Goal: Task Accomplishment & Management: Manage account settings

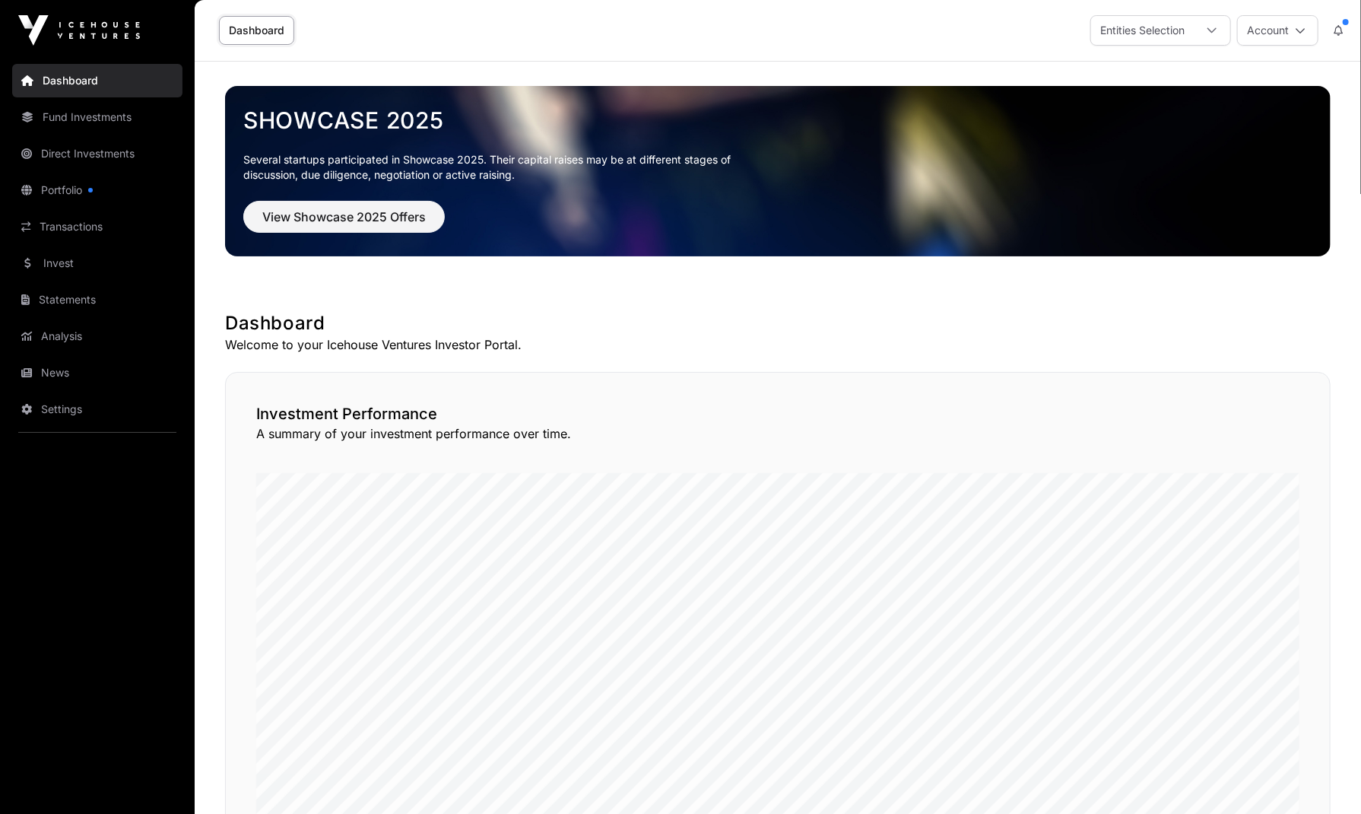
click at [69, 192] on link "Portfolio" at bounding box center [97, 189] width 170 height 33
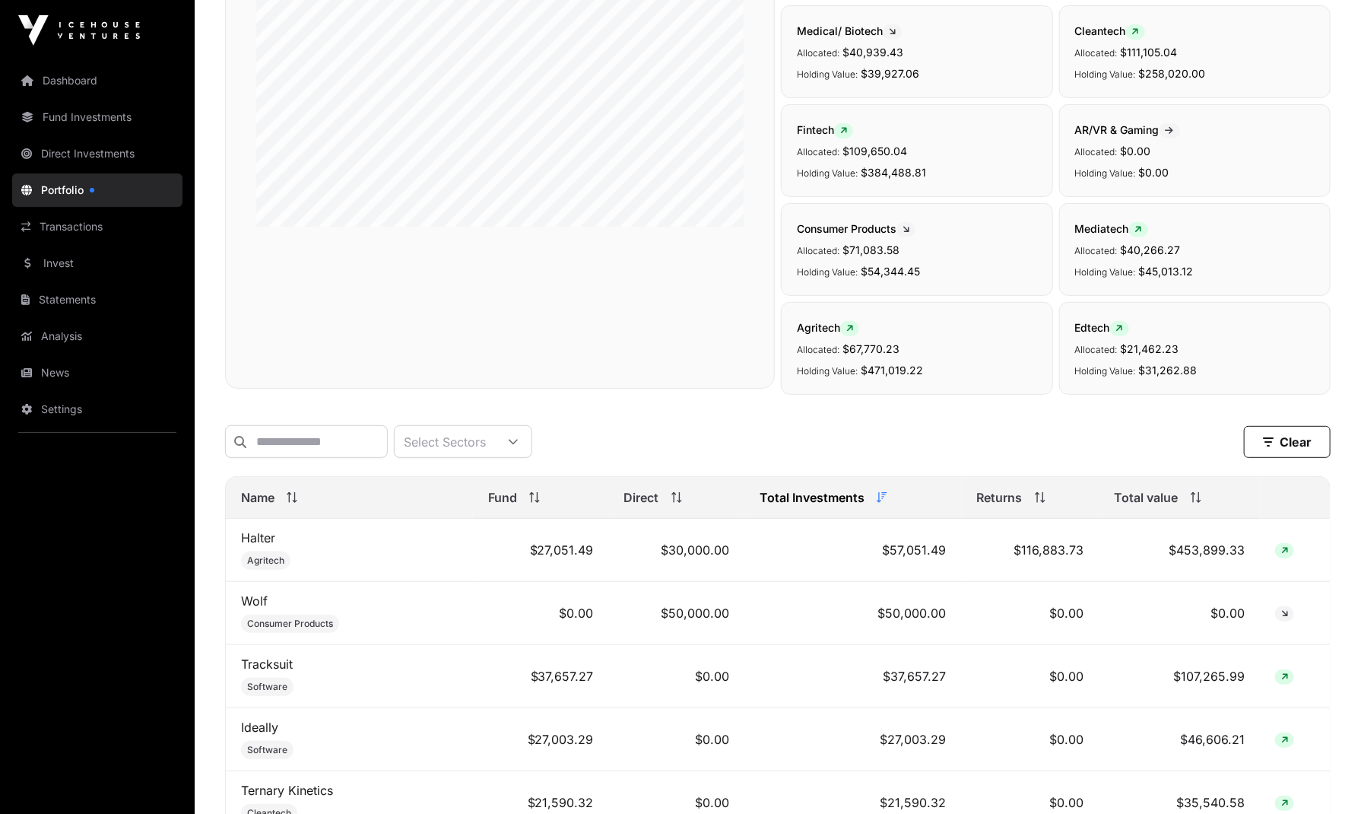
scroll to position [209, 0]
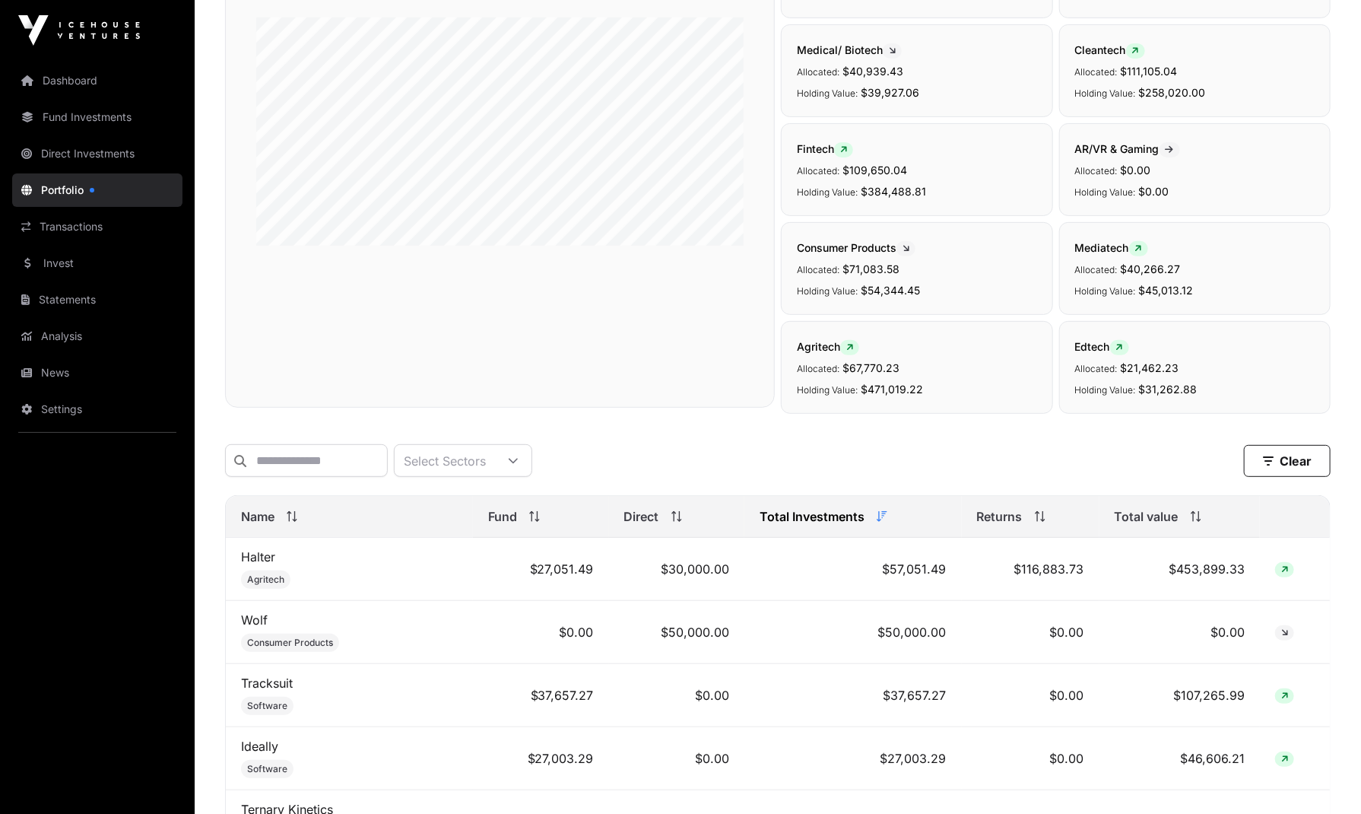
click at [72, 401] on link "Settings" at bounding box center [97, 408] width 170 height 33
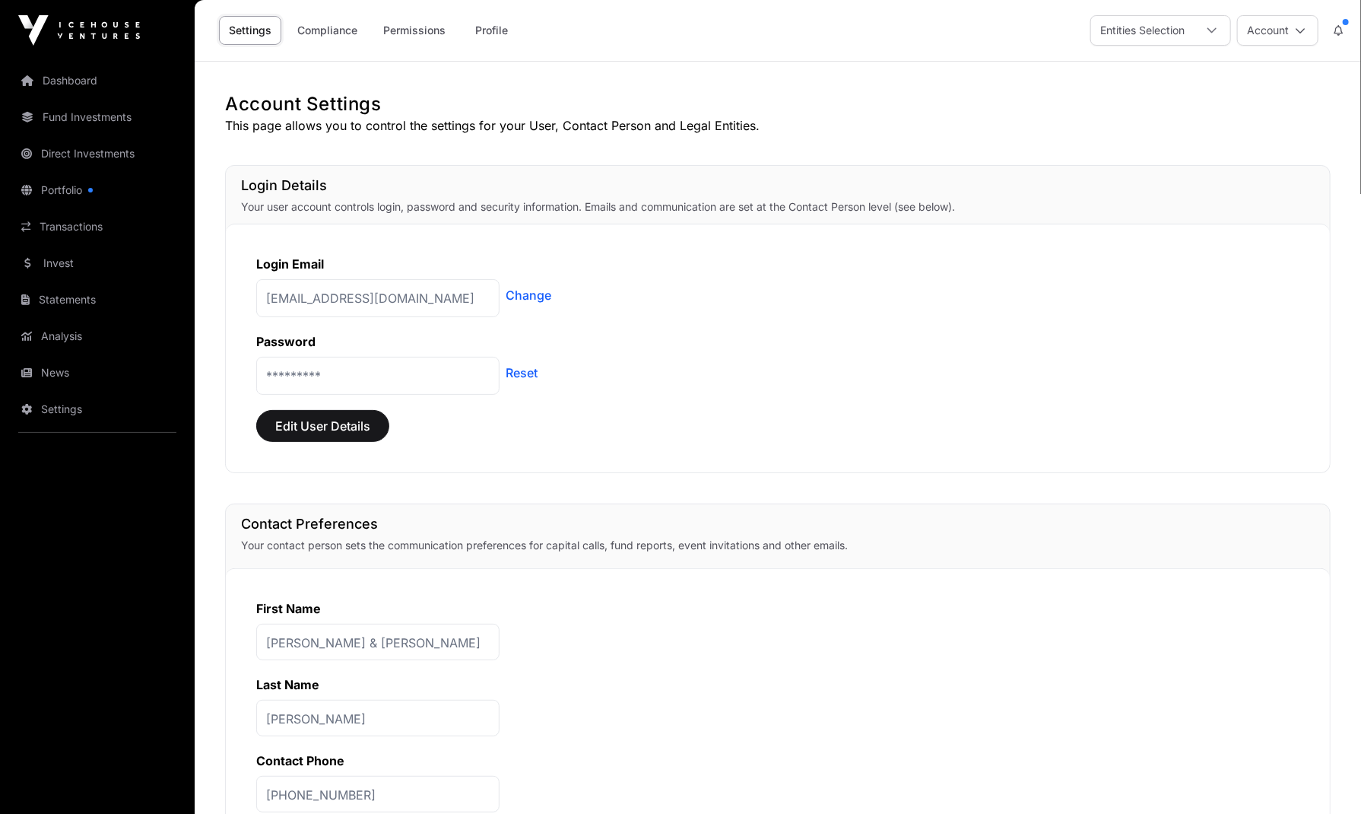
click at [1302, 30] on icon at bounding box center [1300, 30] width 11 height 11
click at [1211, 28] on icon at bounding box center [1212, 30] width 11 height 11
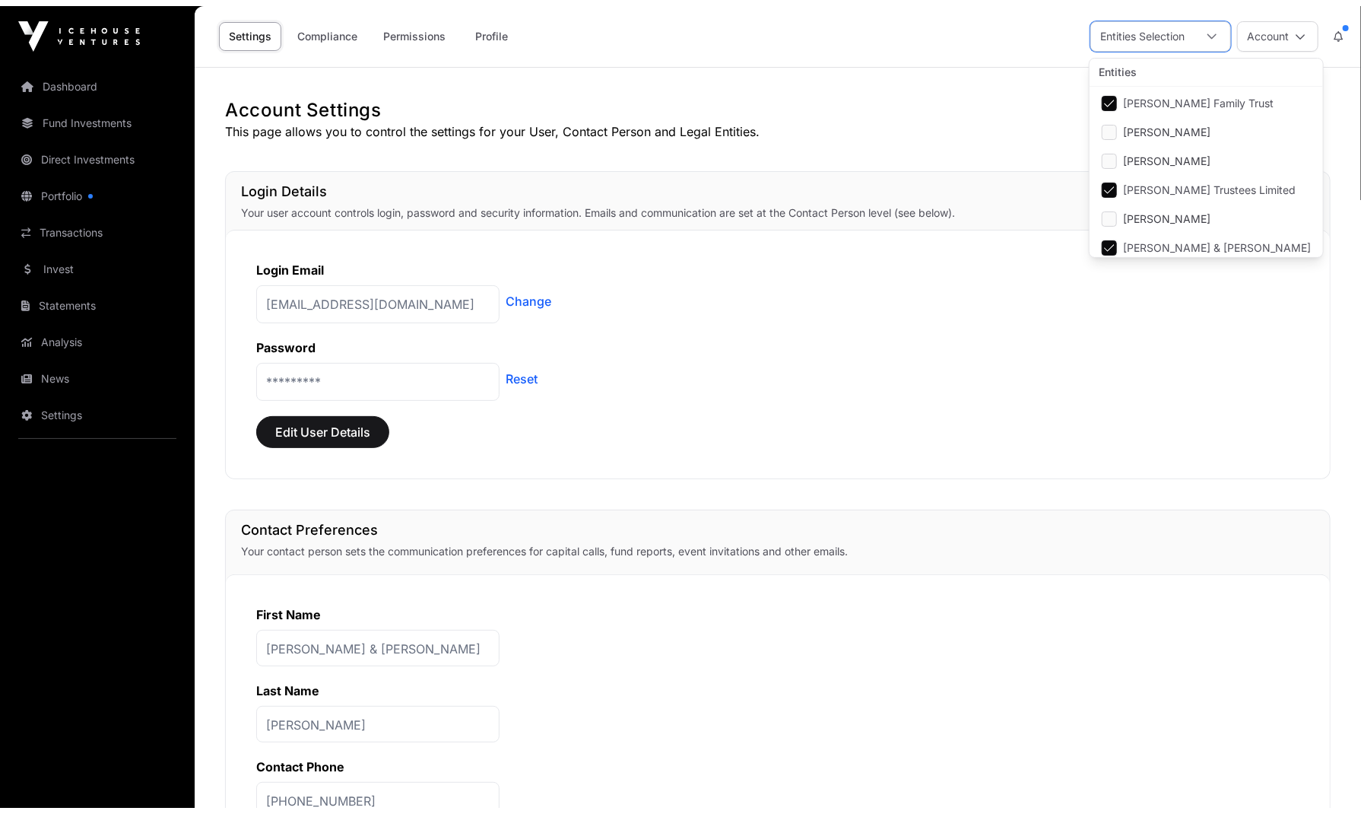
scroll to position [5, 0]
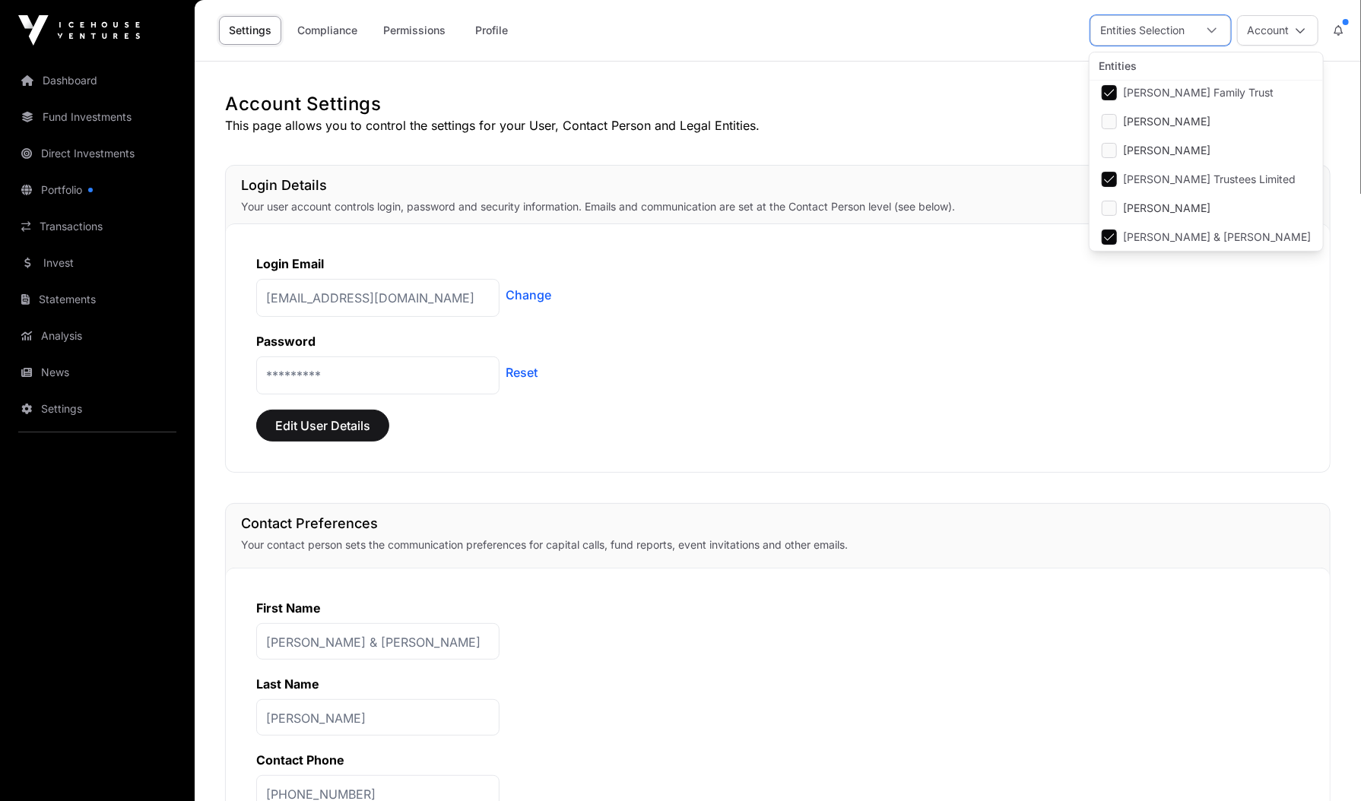
click at [1211, 28] on icon at bounding box center [1212, 30] width 11 height 11
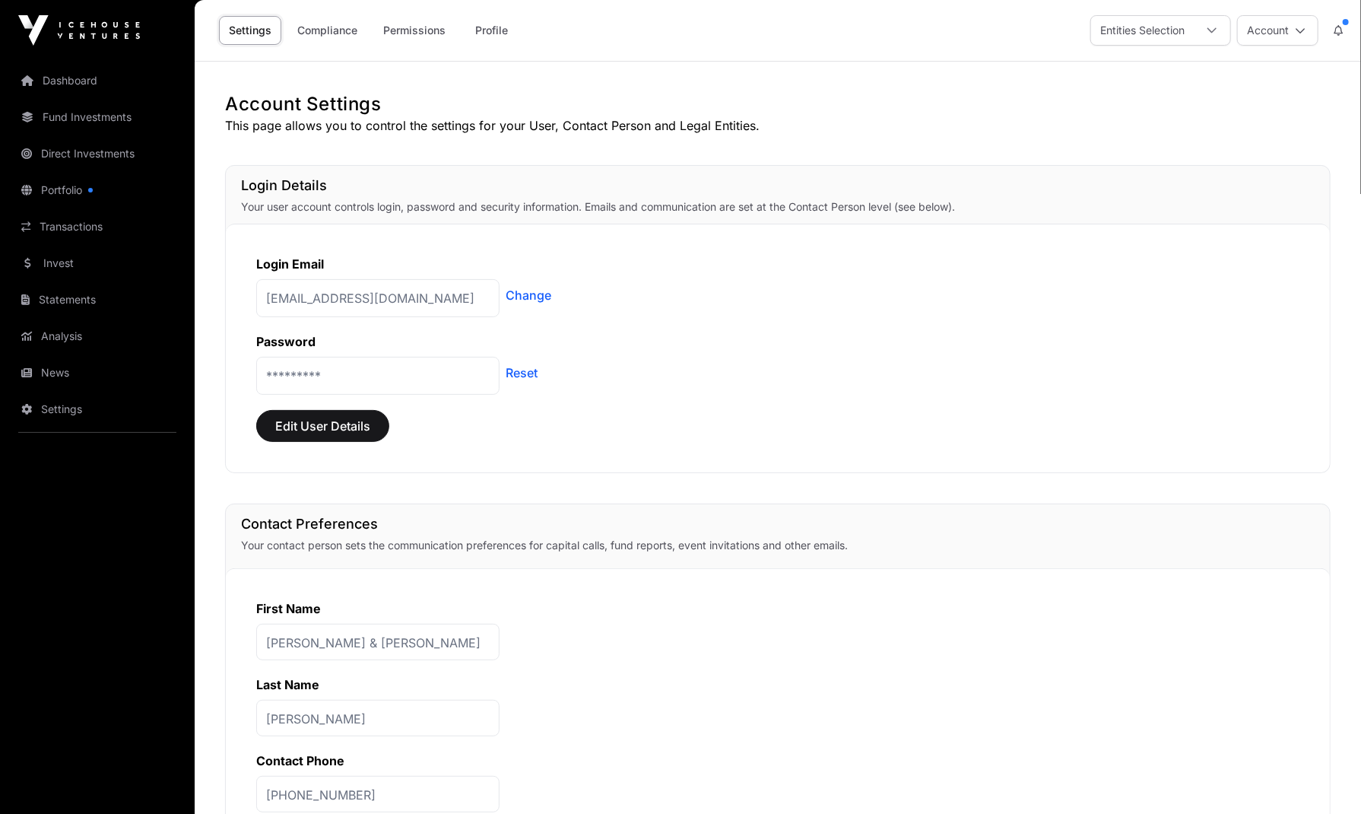
click at [1306, 28] on button "Account" at bounding box center [1277, 30] width 81 height 30
click at [414, 30] on link "Permissions" at bounding box center [414, 30] width 82 height 29
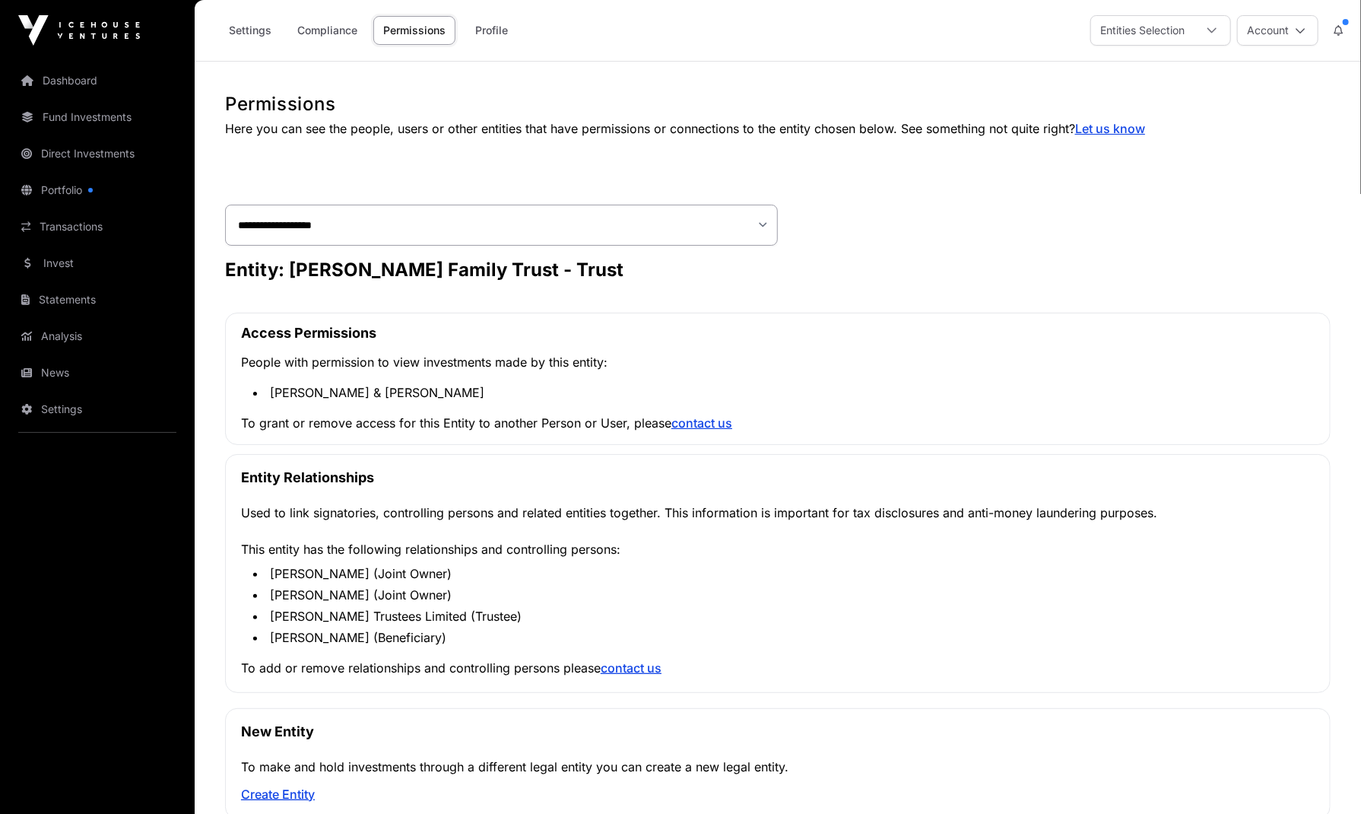
click at [498, 30] on link "Profile" at bounding box center [492, 30] width 61 height 29
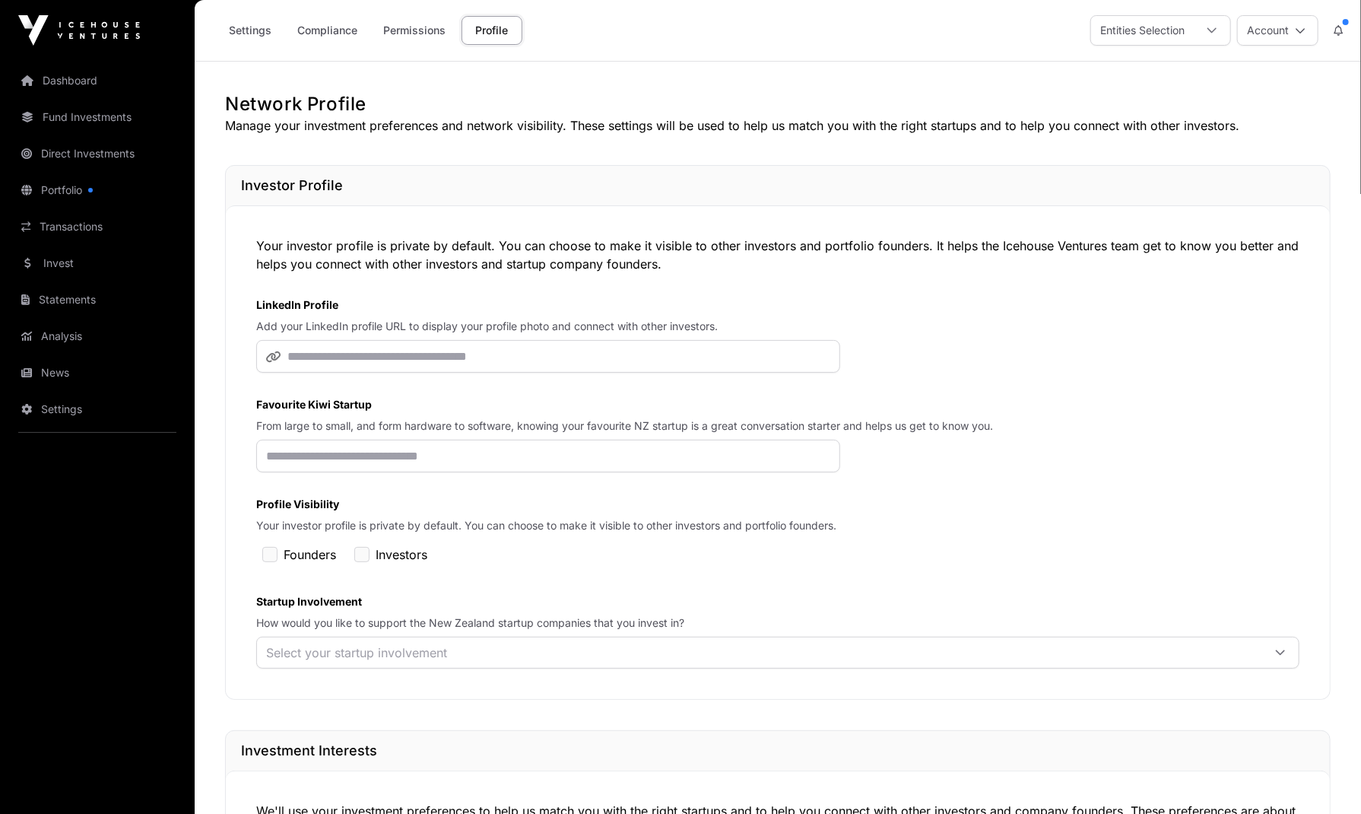
click at [259, 37] on link "Settings" at bounding box center [250, 30] width 62 height 29
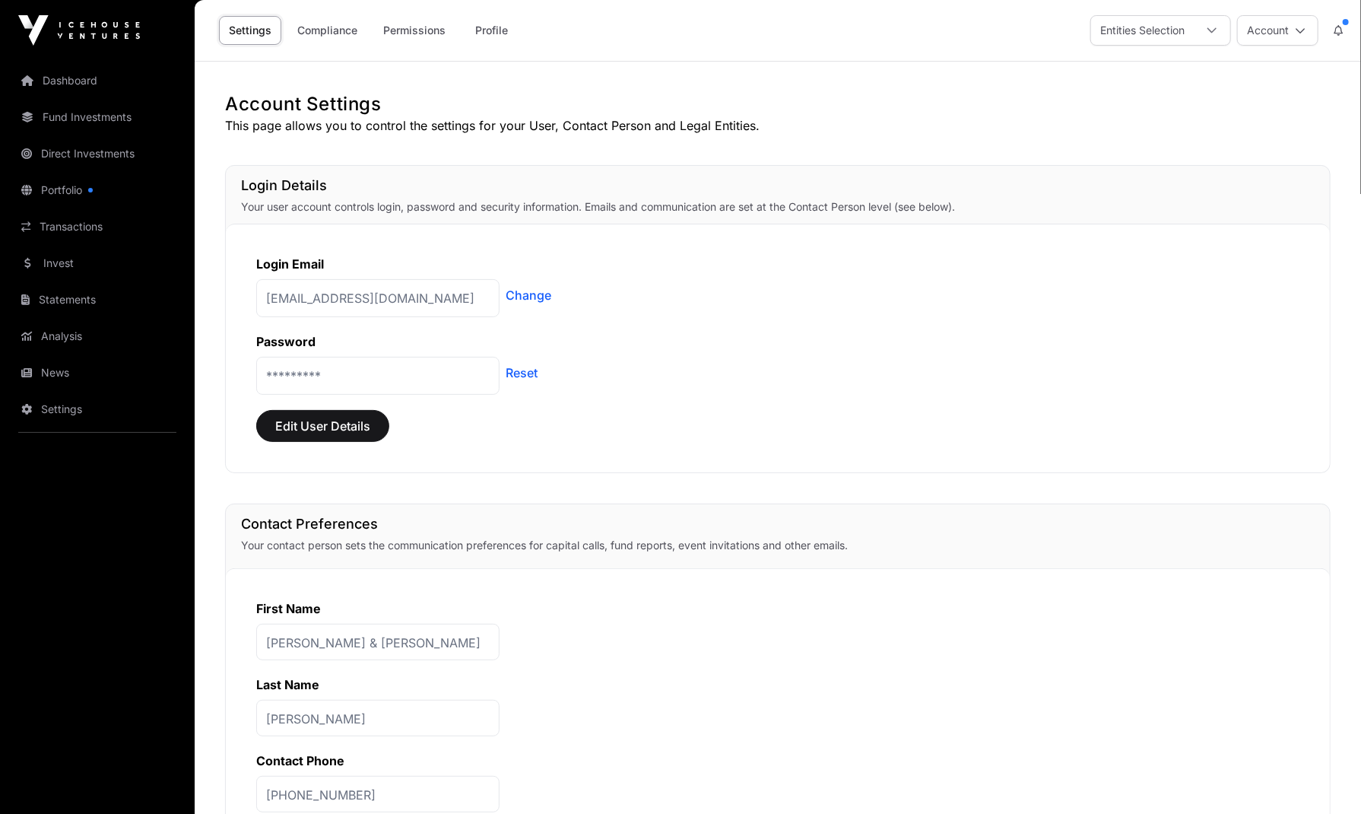
click at [323, 31] on link "Compliance" at bounding box center [327, 30] width 80 height 29
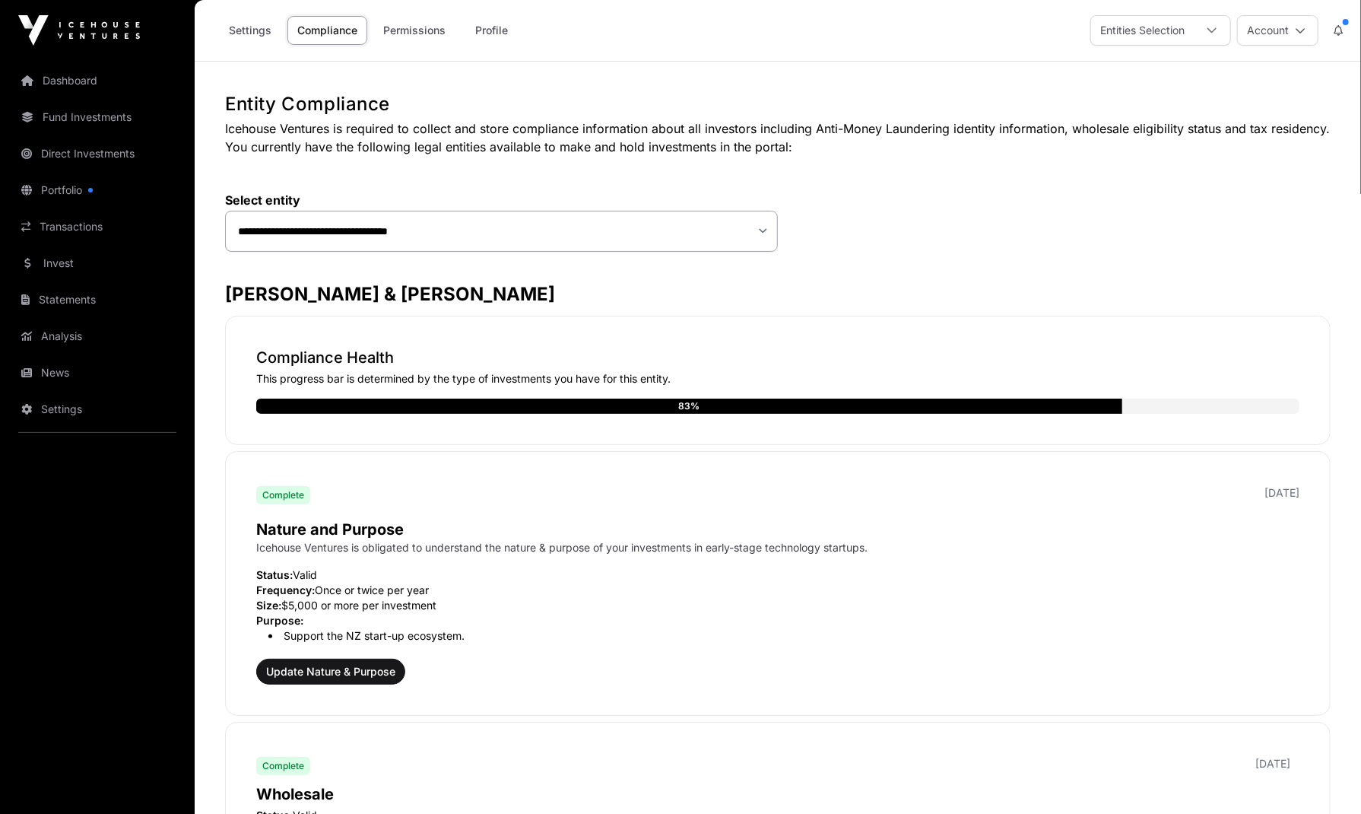
click at [241, 28] on link "Settings" at bounding box center [250, 30] width 62 height 29
